Goal: Task Accomplishment & Management: Use online tool/utility

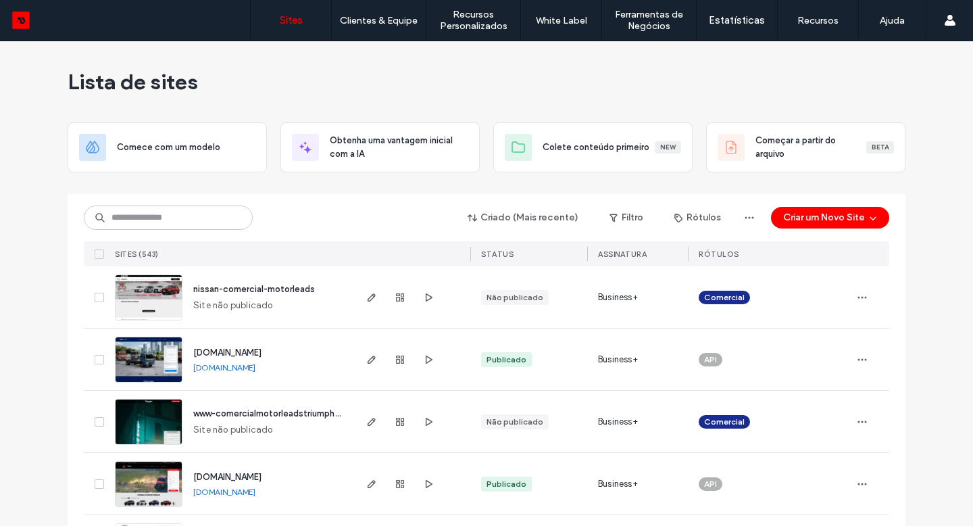
click at [172, 232] on div "Criado (Mais recente) Filtro Rótulos Criar um Novo Site Sites (543) STATUS Assi…" at bounding box center [486, 230] width 805 height 72
click at [170, 225] on input at bounding box center [168, 217] width 169 height 24
type input "*"
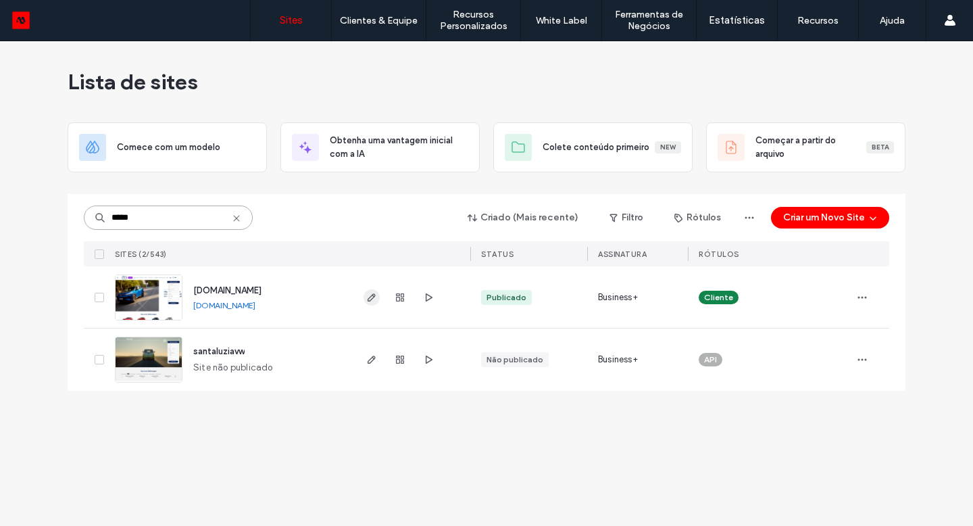
type input "*****"
click at [370, 302] on icon "button" at bounding box center [371, 297] width 11 height 11
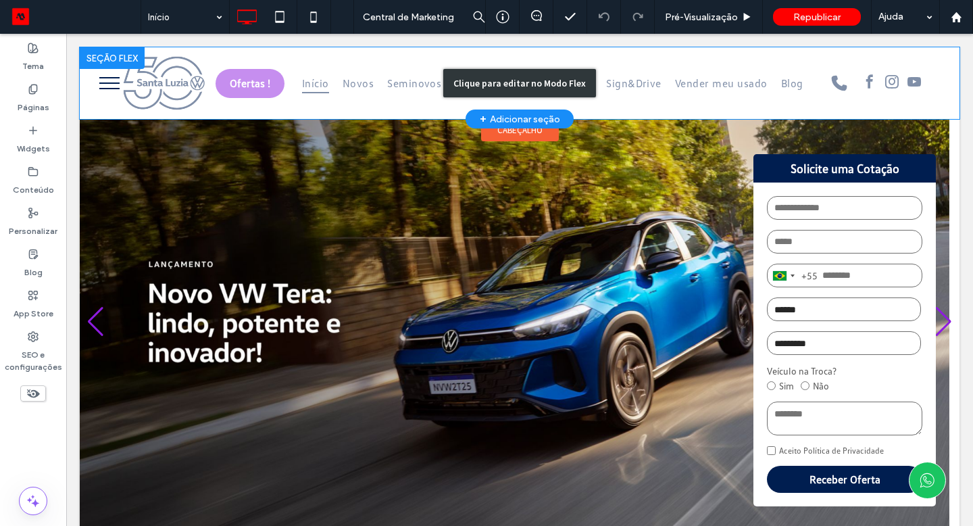
click at [608, 84] on div "Clique para editar no Modo Flex" at bounding box center [520, 83] width 880 height 72
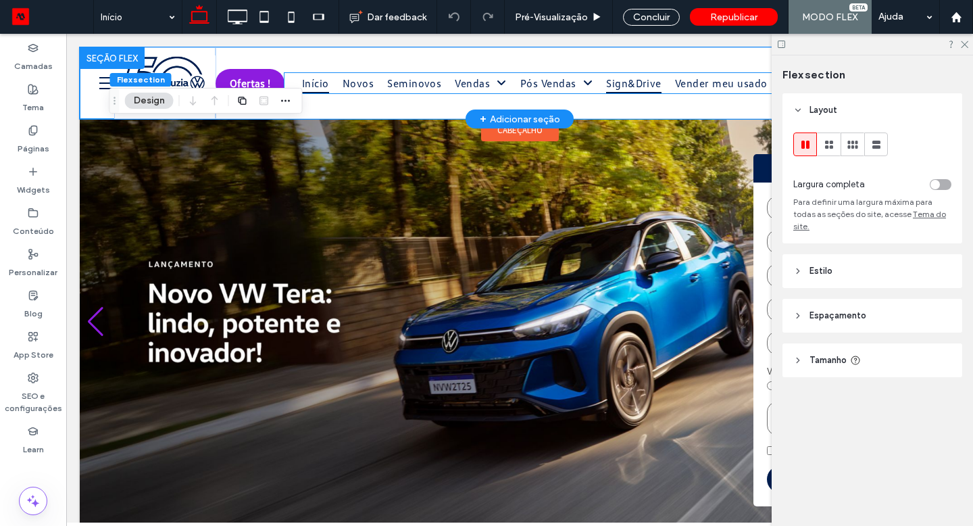
click at [609, 84] on span "Sign&Drive" at bounding box center [633, 83] width 55 height 20
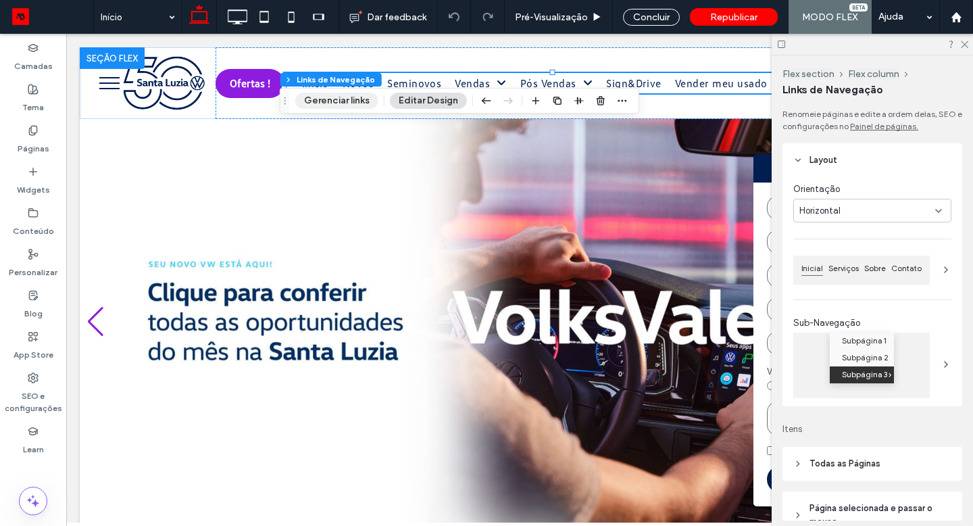
click at [363, 100] on button "Gerenciar links" at bounding box center [336, 101] width 83 height 16
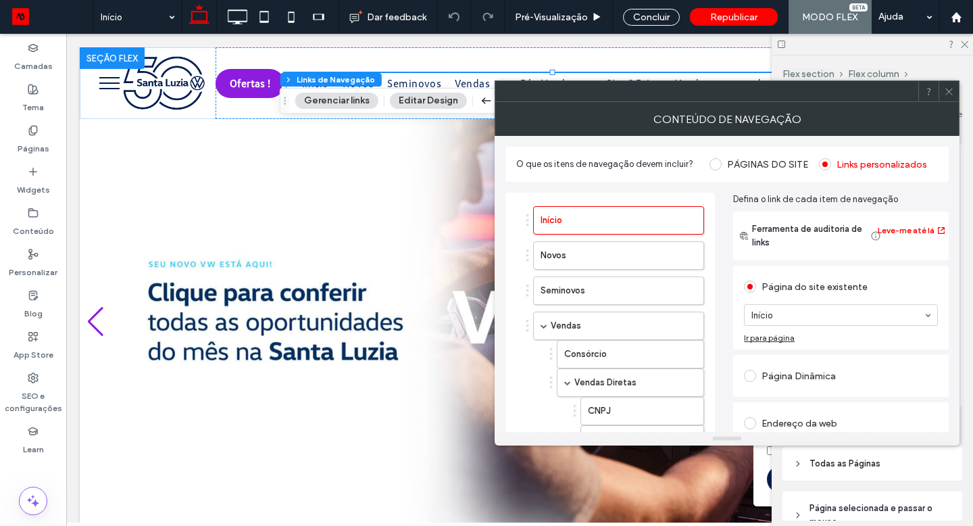
click at [947, 94] on icon at bounding box center [949, 91] width 10 height 10
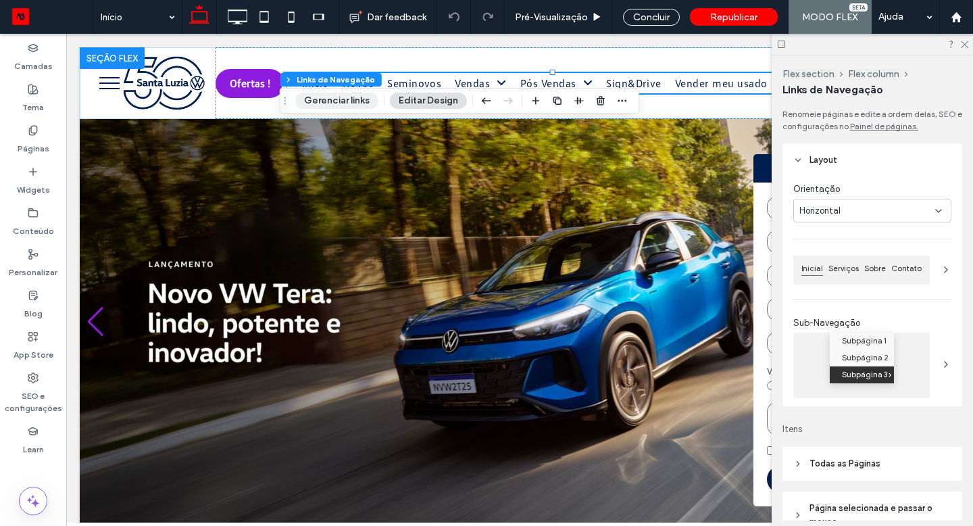
click at [358, 103] on button "Gerenciar links" at bounding box center [336, 101] width 83 height 16
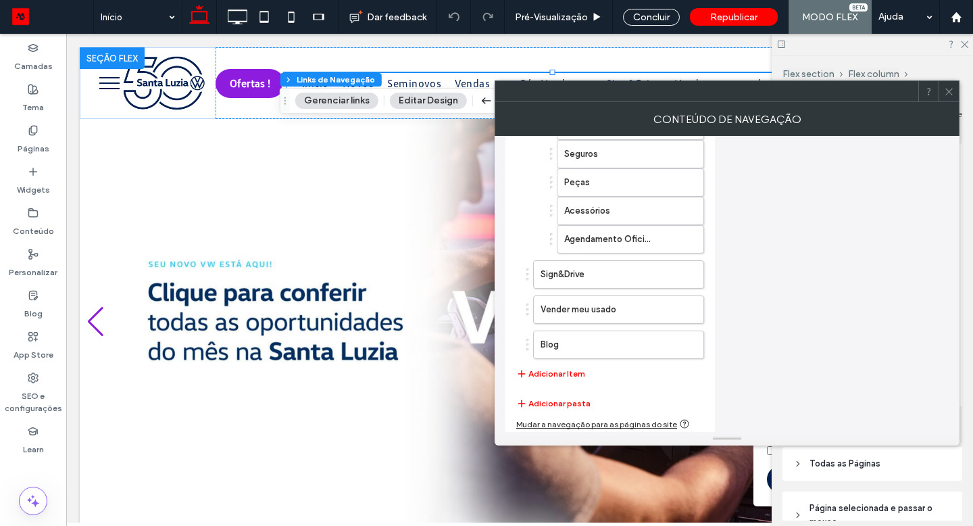
scroll to position [635, 0]
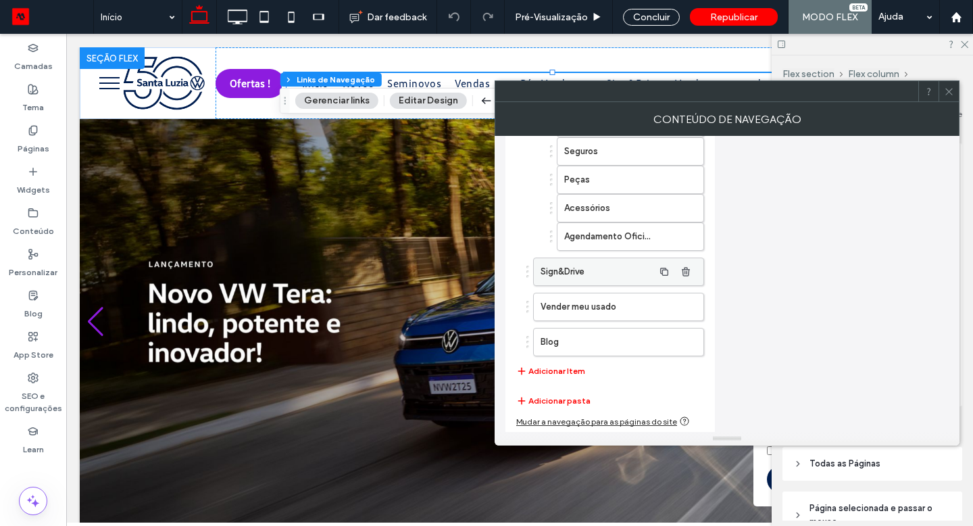
click at [594, 282] on label "Sign&Drive" at bounding box center [597, 271] width 113 height 27
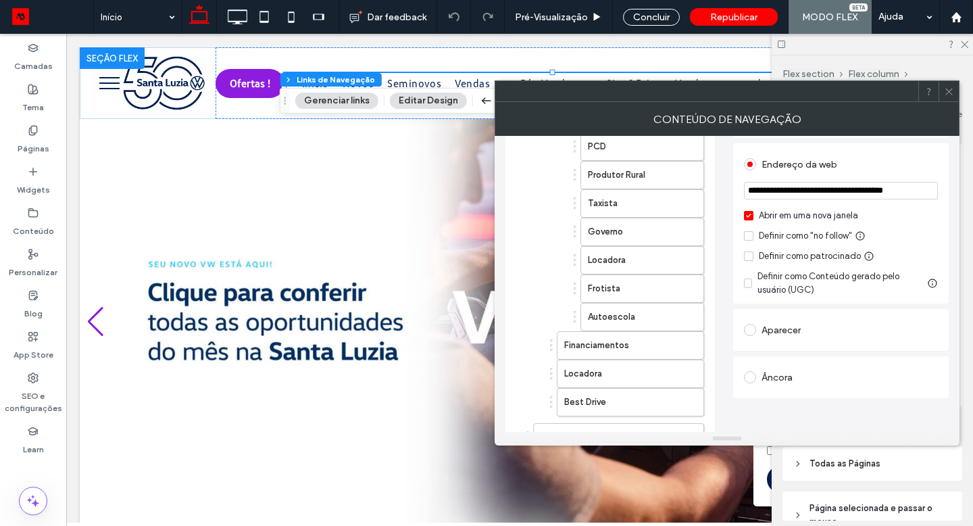
scroll to position [0, 3]
drag, startPoint x: 750, startPoint y: 194, endPoint x: 937, endPoint y: 195, distance: 187.2
click at [937, 195] on input "**********" at bounding box center [841, 191] width 194 height 19
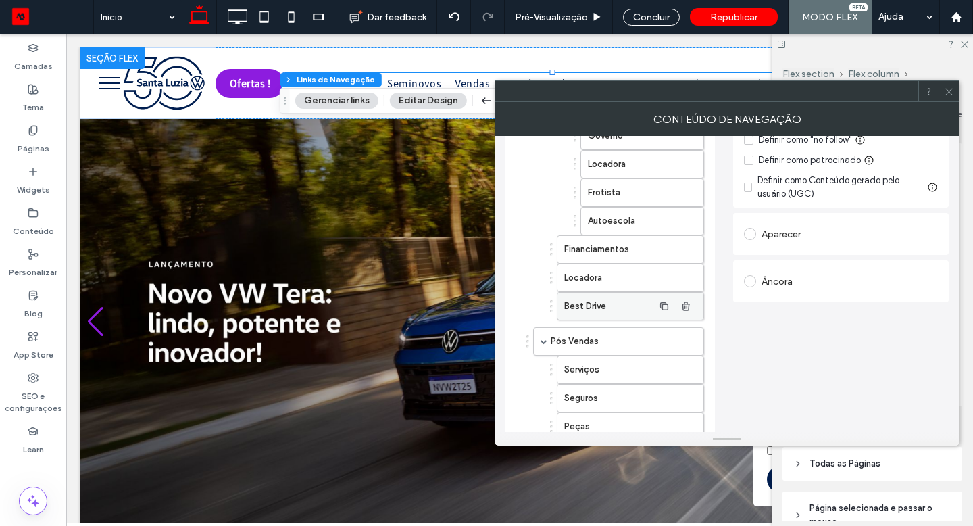
scroll to position [633, 0]
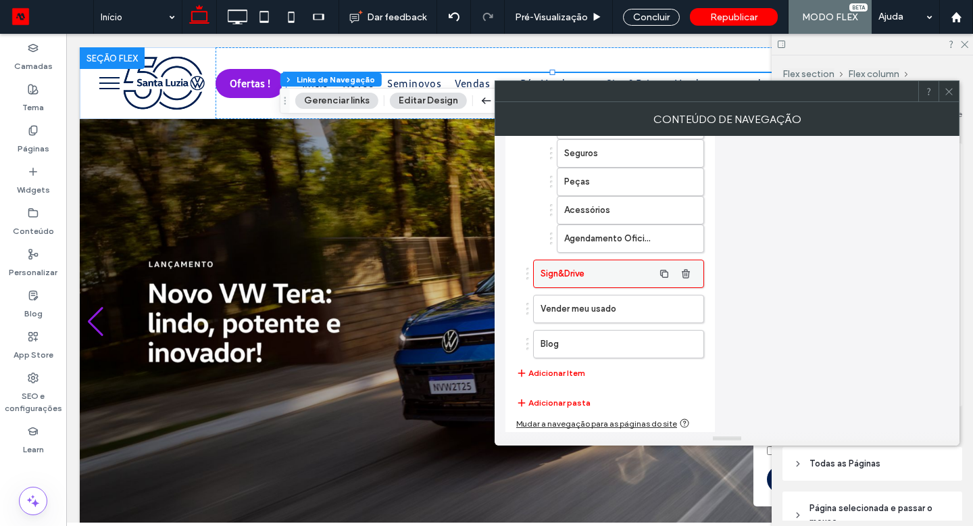
click at [597, 277] on label "Sign&Drive" at bounding box center [597, 273] width 113 height 27
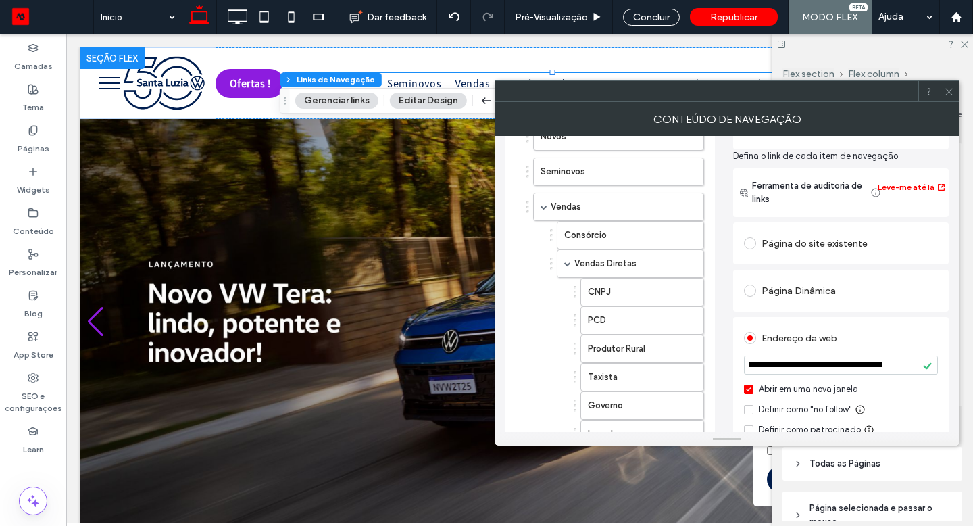
scroll to position [0, 0]
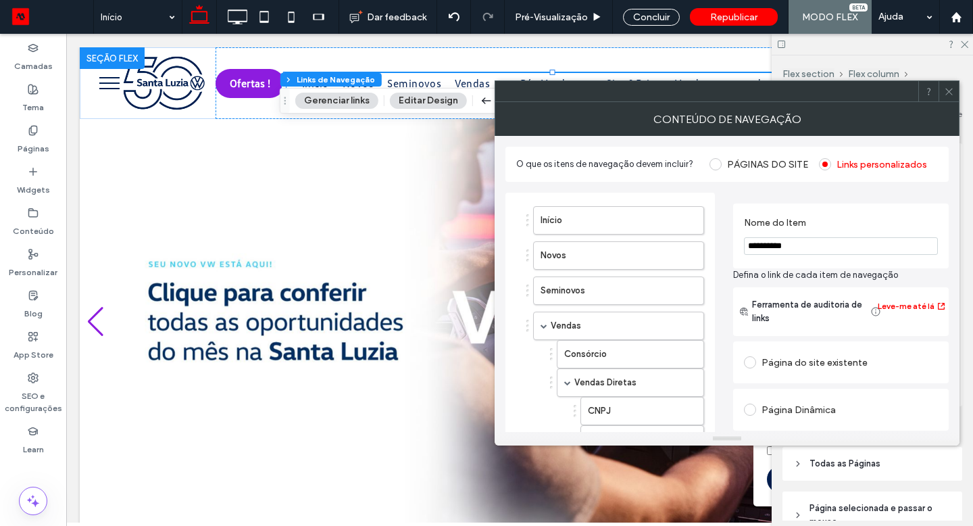
click at [816, 372] on div "Página do site existente" at bounding box center [841, 362] width 194 height 22
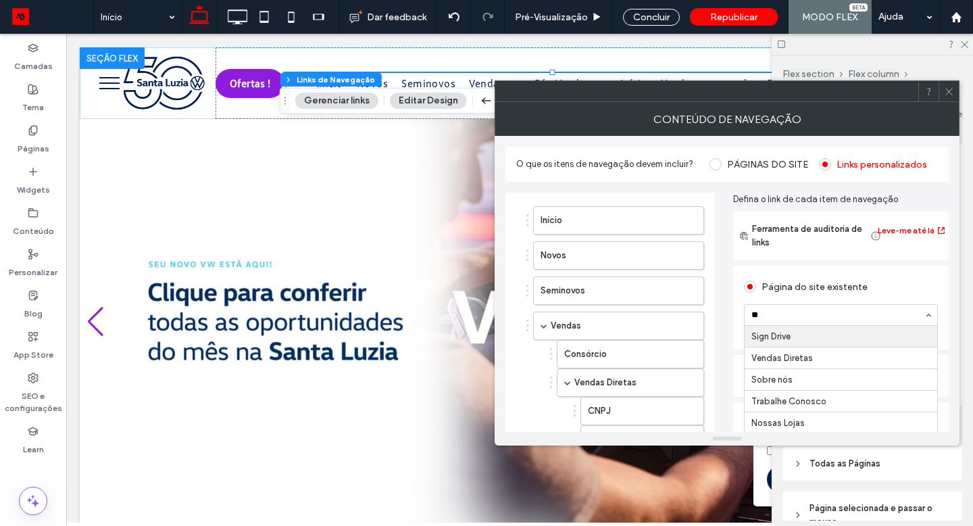
type input "***"
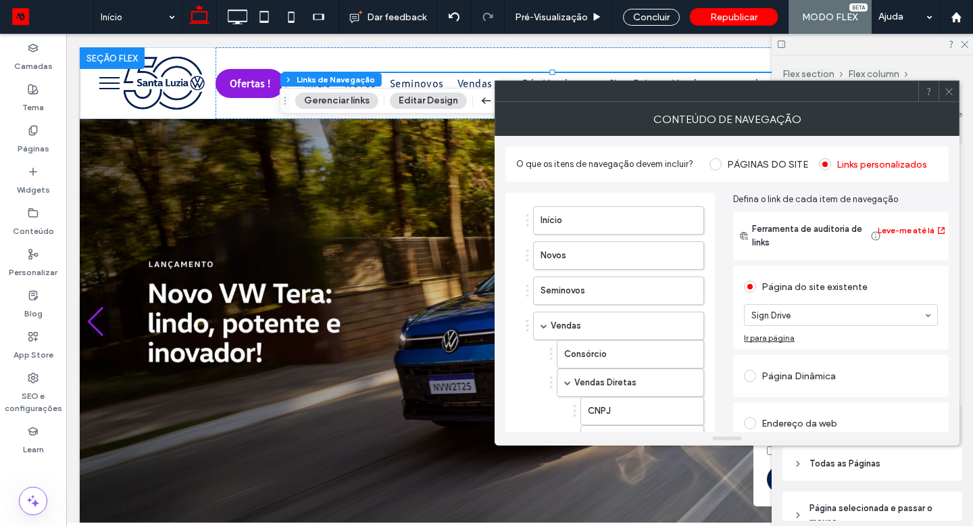
click at [948, 93] on icon at bounding box center [949, 91] width 10 height 10
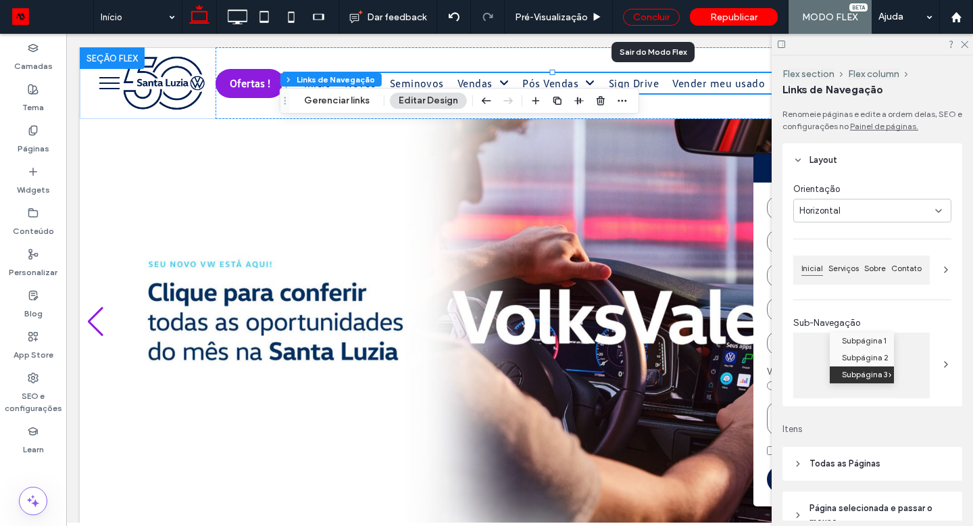
click at [668, 11] on div "Concluir" at bounding box center [651, 17] width 57 height 17
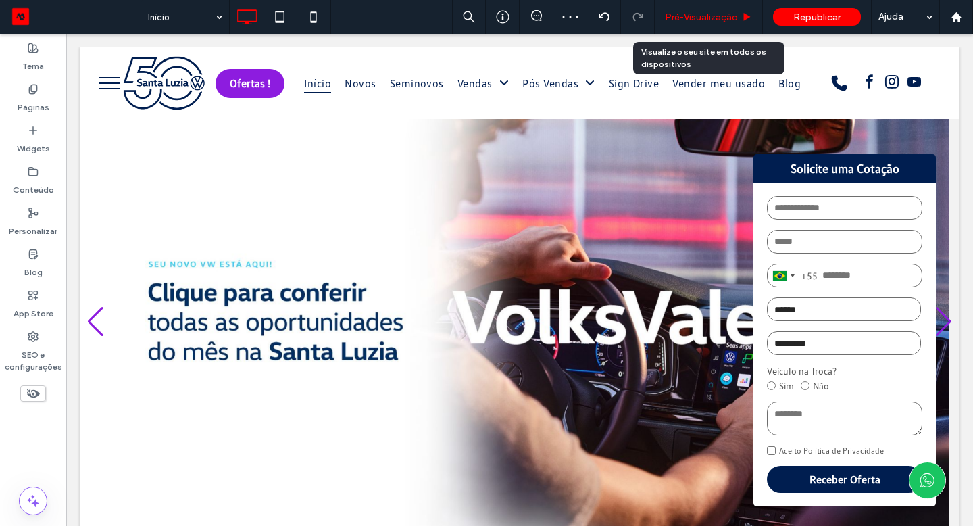
click at [690, 15] on span "Pré-Visualizaçāo" at bounding box center [701, 16] width 73 height 11
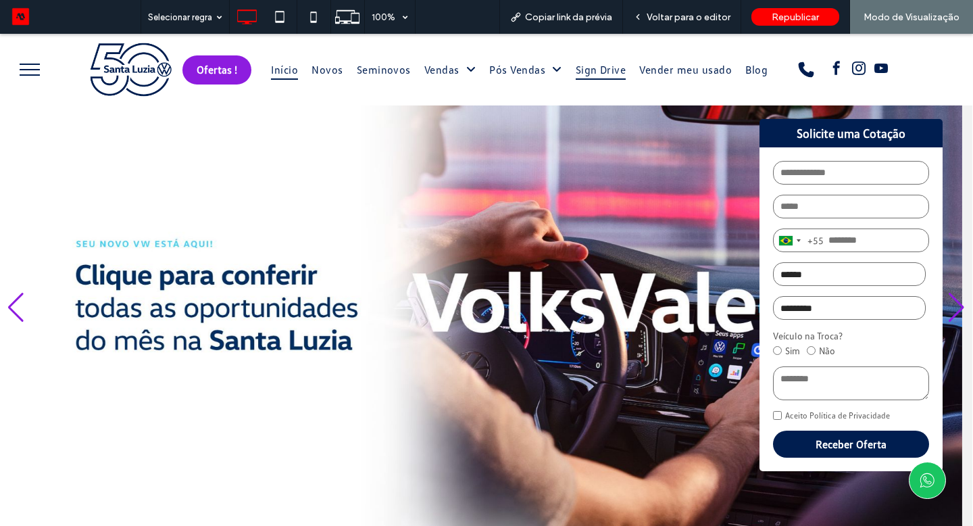
click at [597, 67] on span "Sign Drive" at bounding box center [601, 69] width 51 height 20
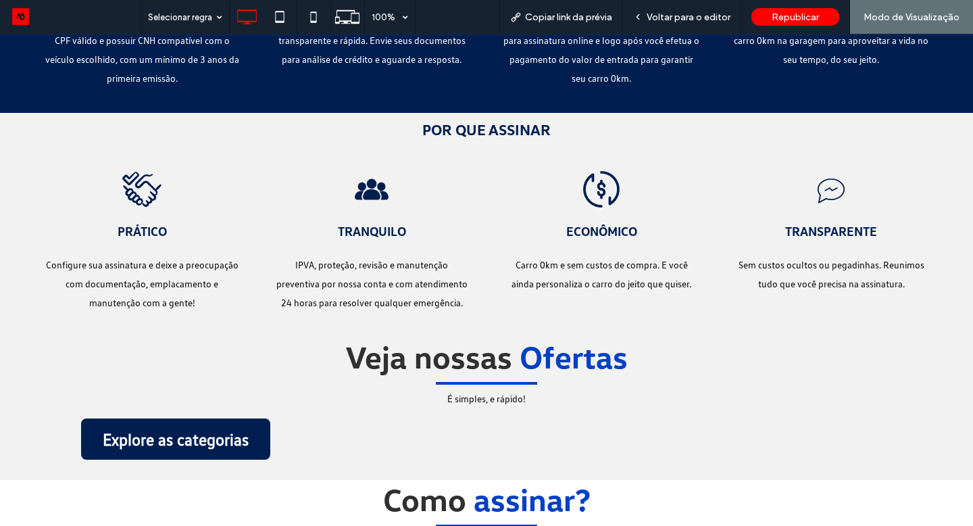
scroll to position [1965, 0]
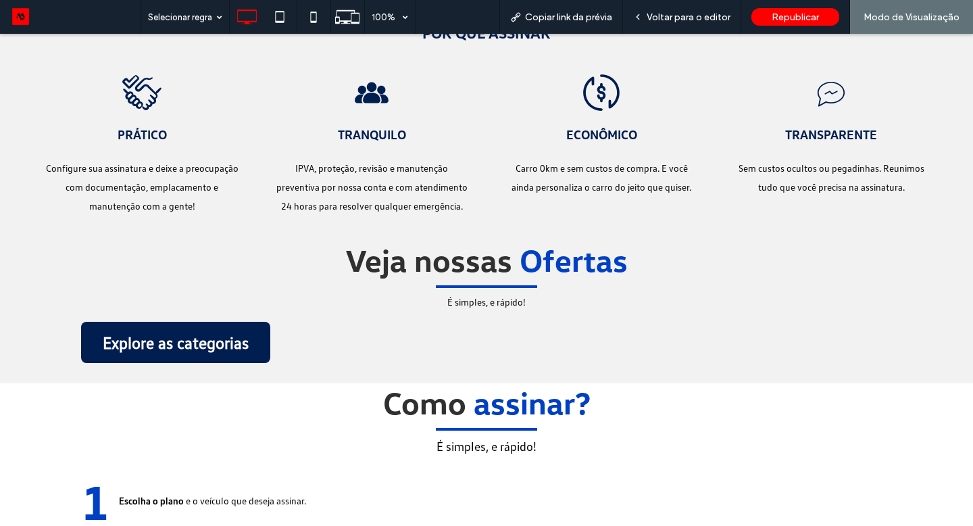
click at [232, 334] on strong "Explore as categorias" at bounding box center [176, 342] width 168 height 20
click at [695, 14] on span "Voltar para o editor" at bounding box center [689, 16] width 84 height 11
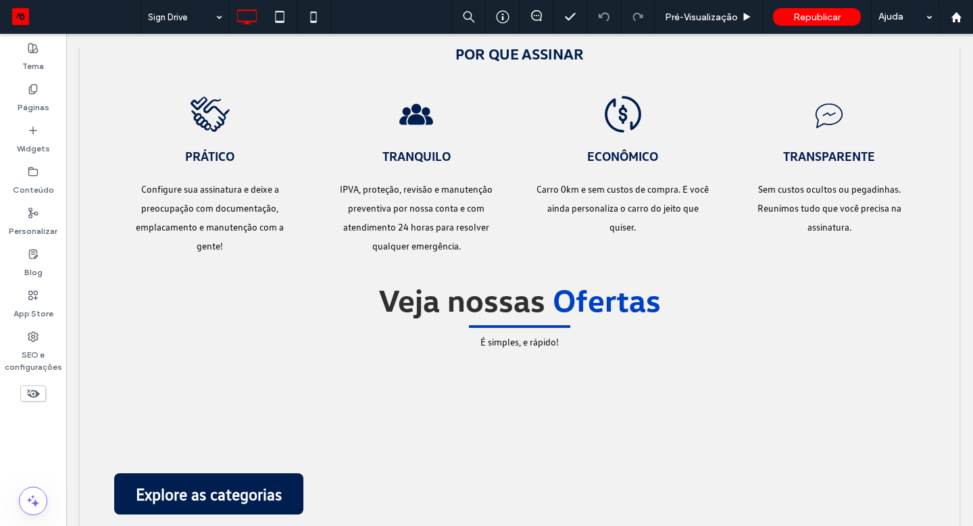
scroll to position [2005, 0]
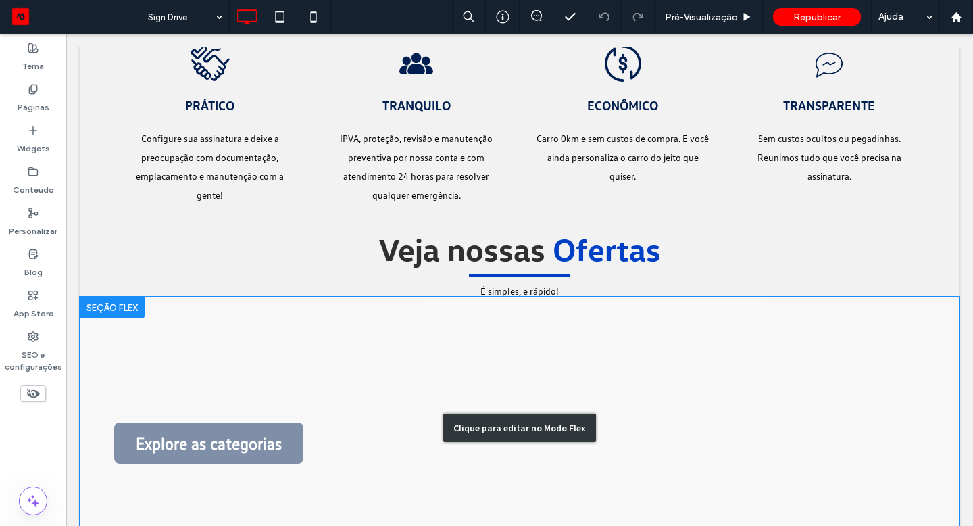
click at [265, 426] on div "Clique para editar no Modo Flex" at bounding box center [520, 428] width 880 height 262
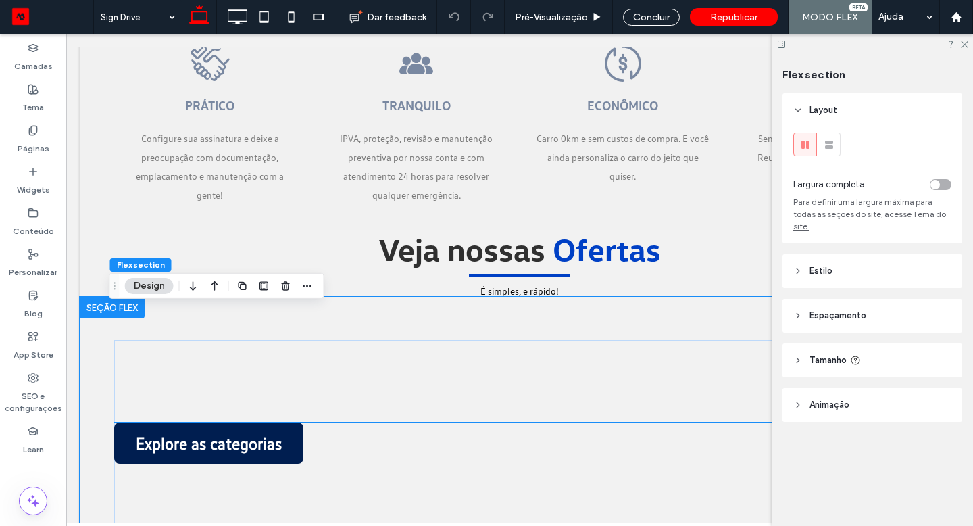
click at [261, 445] on strong "Explore as categorias" at bounding box center [209, 443] width 168 height 20
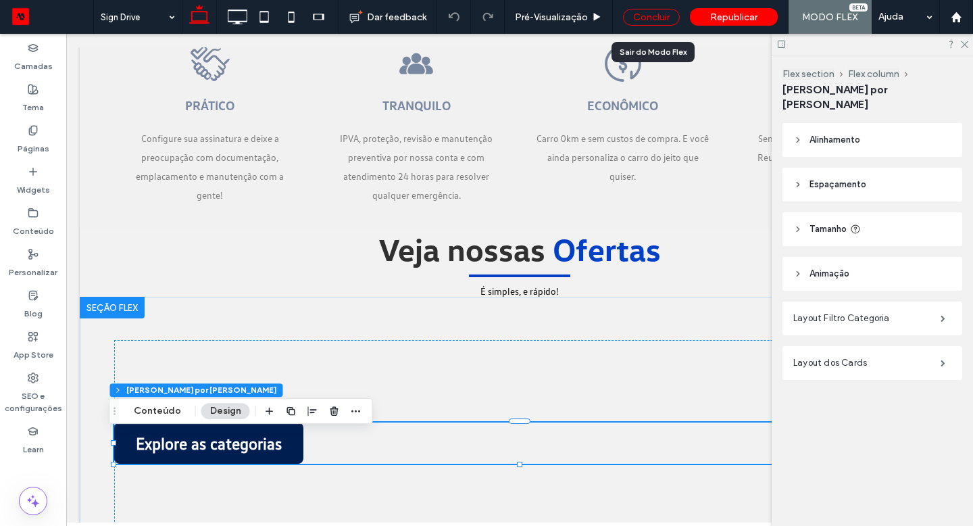
click at [656, 16] on div "Concluir" at bounding box center [651, 17] width 57 height 17
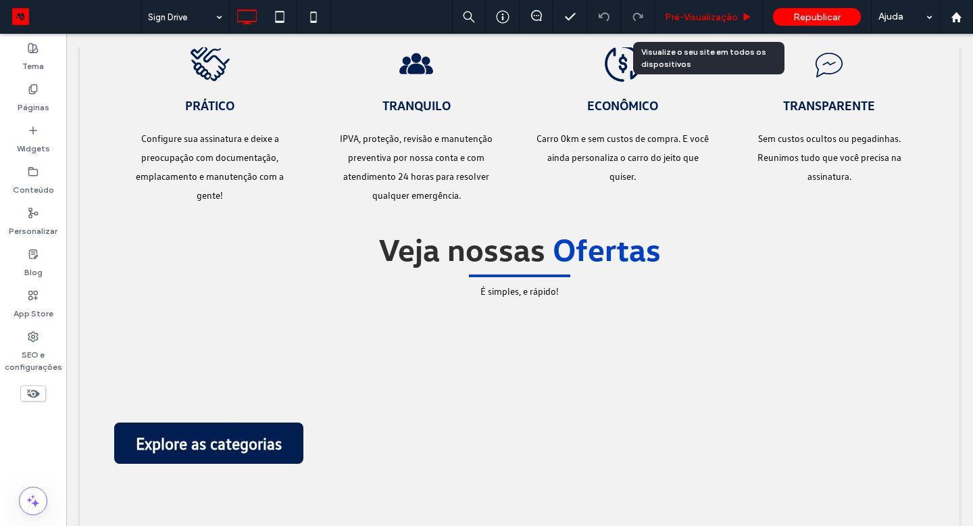
click at [670, 16] on span "Pré-Visualizaçāo" at bounding box center [701, 16] width 73 height 11
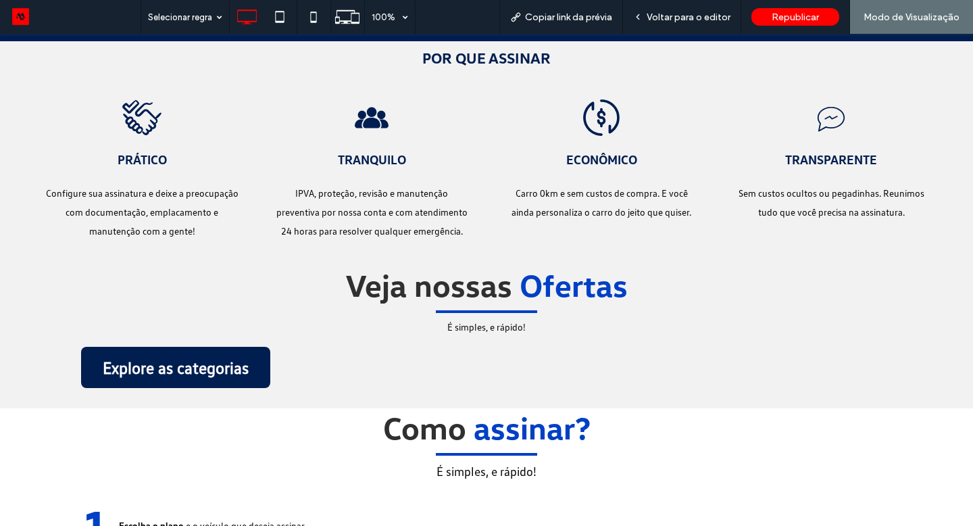
scroll to position [1949, 0]
